Goal: Task Accomplishment & Management: Manage account settings

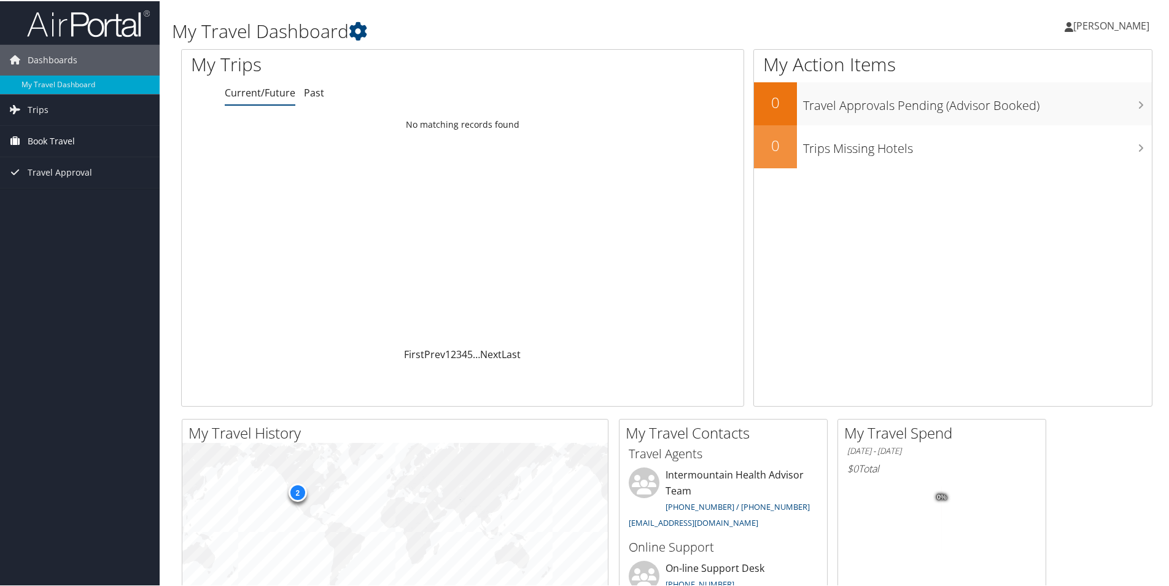
click at [58, 141] on span "Book Travel" at bounding box center [51, 140] width 47 height 31
click at [74, 198] on link "Book/Manage Online Trips" at bounding box center [80, 201] width 160 height 18
click at [1093, 26] on span "[PERSON_NAME]" at bounding box center [1111, 25] width 76 height 14
click at [1030, 200] on link "Sign Out" at bounding box center [1079, 200] width 137 height 21
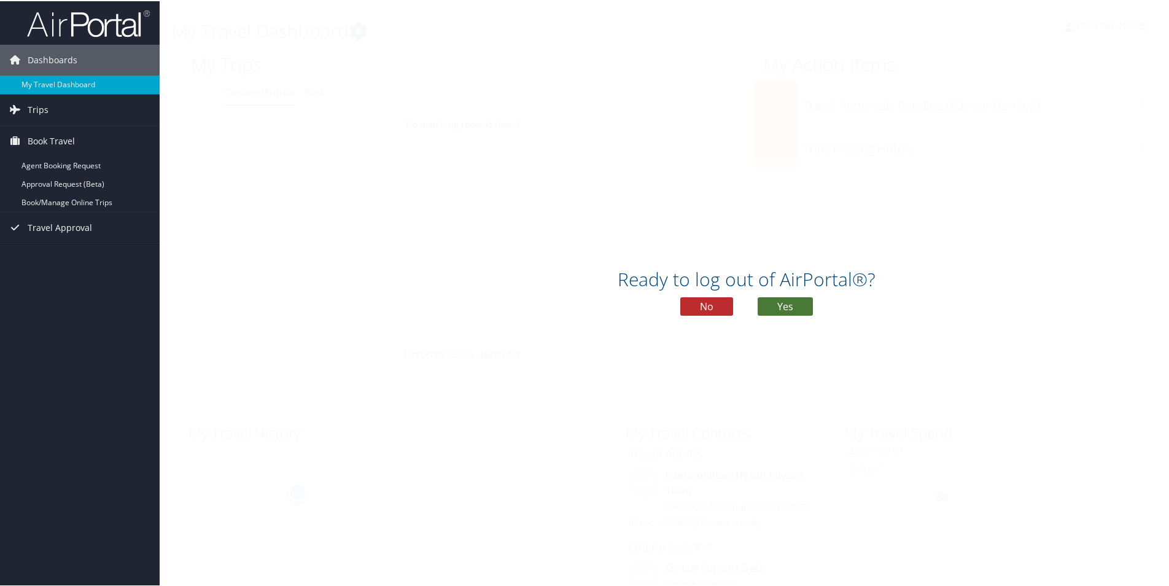
click at [787, 302] on button "Yes" at bounding box center [785, 305] width 55 height 18
